Goal: Obtain resource: Download file/media

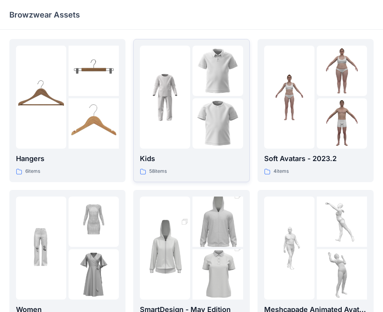
scroll to position [39, 0]
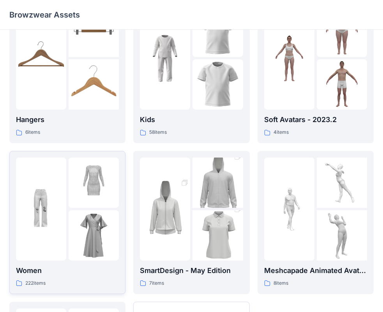
click at [79, 234] on img at bounding box center [94, 235] width 50 height 50
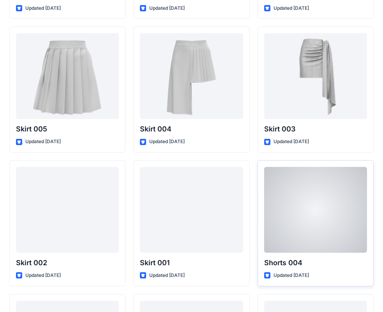
scroll to position [3975, 0]
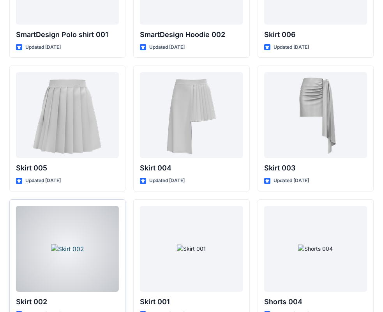
click at [93, 257] on div at bounding box center [67, 249] width 103 height 86
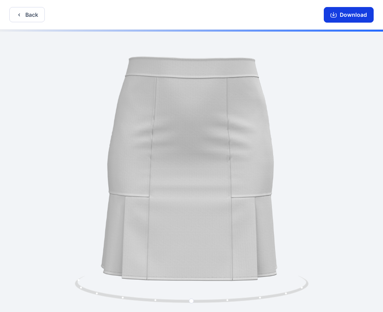
click at [353, 15] on button "Download" at bounding box center [349, 15] width 50 height 16
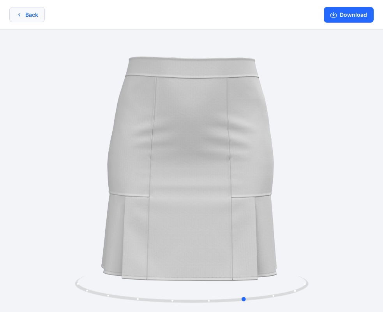
click at [20, 12] on icon "button" at bounding box center [19, 15] width 6 height 6
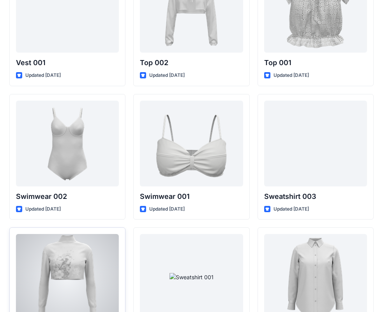
scroll to position [3624, 0]
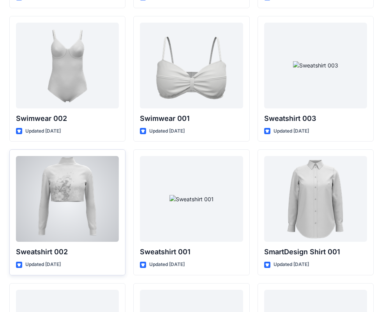
click at [70, 205] on div at bounding box center [67, 199] width 103 height 86
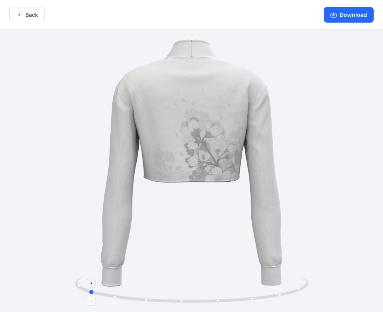
drag, startPoint x: 192, startPoint y: 299, endPoint x: 87, endPoint y: 301, distance: 105.1
click at [87, 301] on icon at bounding box center [193, 289] width 236 height 29
click at [352, 12] on button "Download" at bounding box center [349, 15] width 50 height 16
click at [24, 22] on div "Back Download" at bounding box center [191, 15] width 383 height 30
click at [25, 19] on button "Back" at bounding box center [26, 14] width 35 height 15
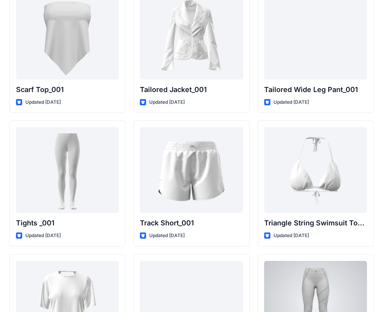
scroll to position [8683, 0]
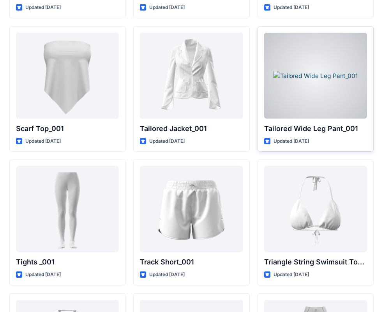
click at [316, 93] on div at bounding box center [315, 76] width 103 height 86
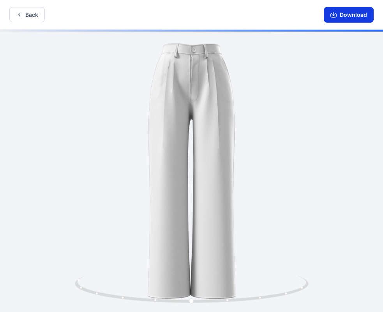
click at [348, 14] on button "Download" at bounding box center [349, 15] width 50 height 16
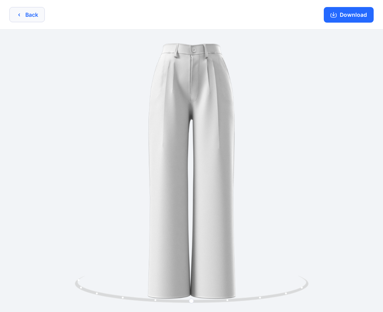
click at [44, 15] on button "Back" at bounding box center [26, 14] width 35 height 15
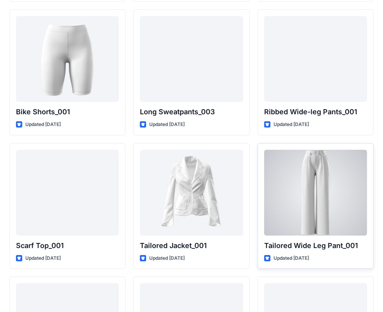
scroll to position [8644, 0]
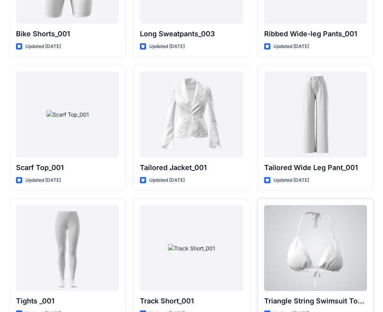
click at [313, 256] on div at bounding box center [315, 248] width 103 height 86
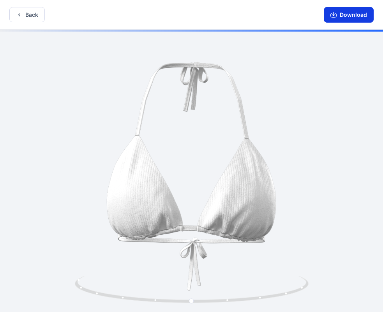
click at [336, 12] on icon "button" at bounding box center [333, 15] width 6 height 6
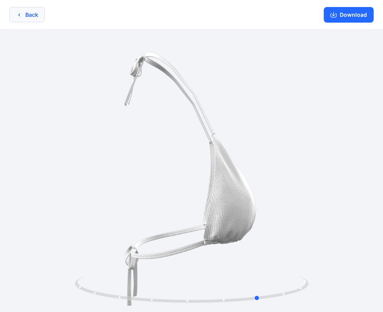
click at [25, 13] on button "Back" at bounding box center [26, 14] width 35 height 15
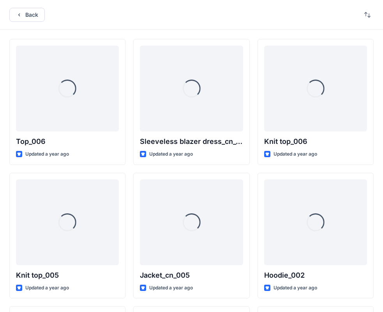
scroll to position [8644, 0]
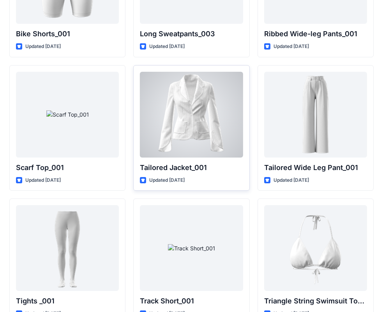
click at [201, 134] on div at bounding box center [191, 115] width 103 height 86
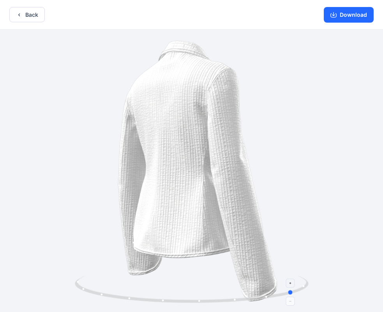
drag, startPoint x: 194, startPoint y: 301, endPoint x: 297, endPoint y: 292, distance: 103.2
click at [297, 292] on icon at bounding box center [193, 289] width 236 height 29
click at [338, 19] on button "Download" at bounding box center [349, 15] width 50 height 16
click at [39, 13] on button "Back" at bounding box center [26, 14] width 35 height 15
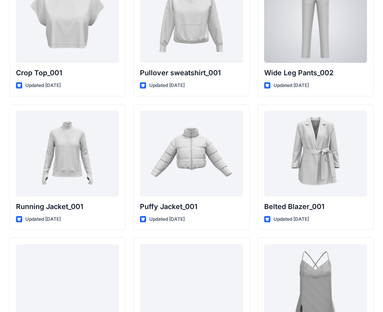
scroll to position [9216, 0]
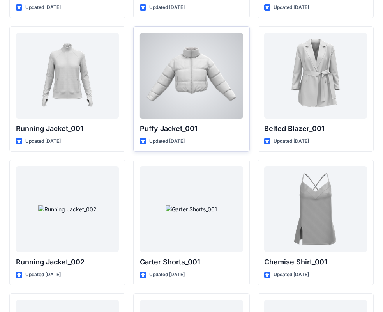
click at [221, 116] on div at bounding box center [191, 76] width 103 height 86
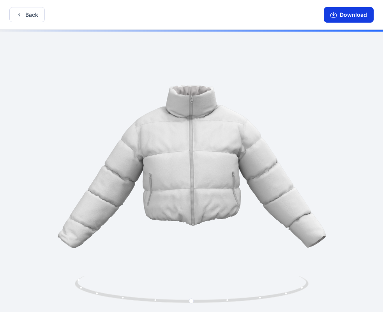
click at [348, 16] on button "Download" at bounding box center [349, 15] width 50 height 16
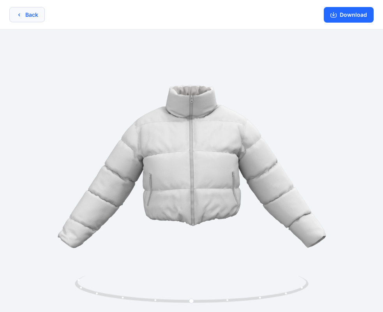
click at [44, 19] on button "Back" at bounding box center [26, 14] width 35 height 15
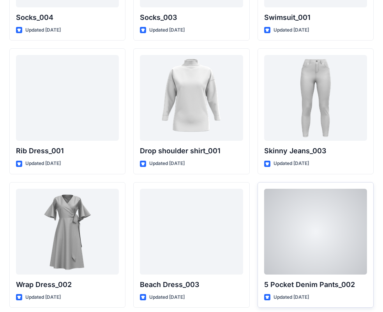
scroll to position [9599, 0]
